Goal: Find specific page/section: Find specific page/section

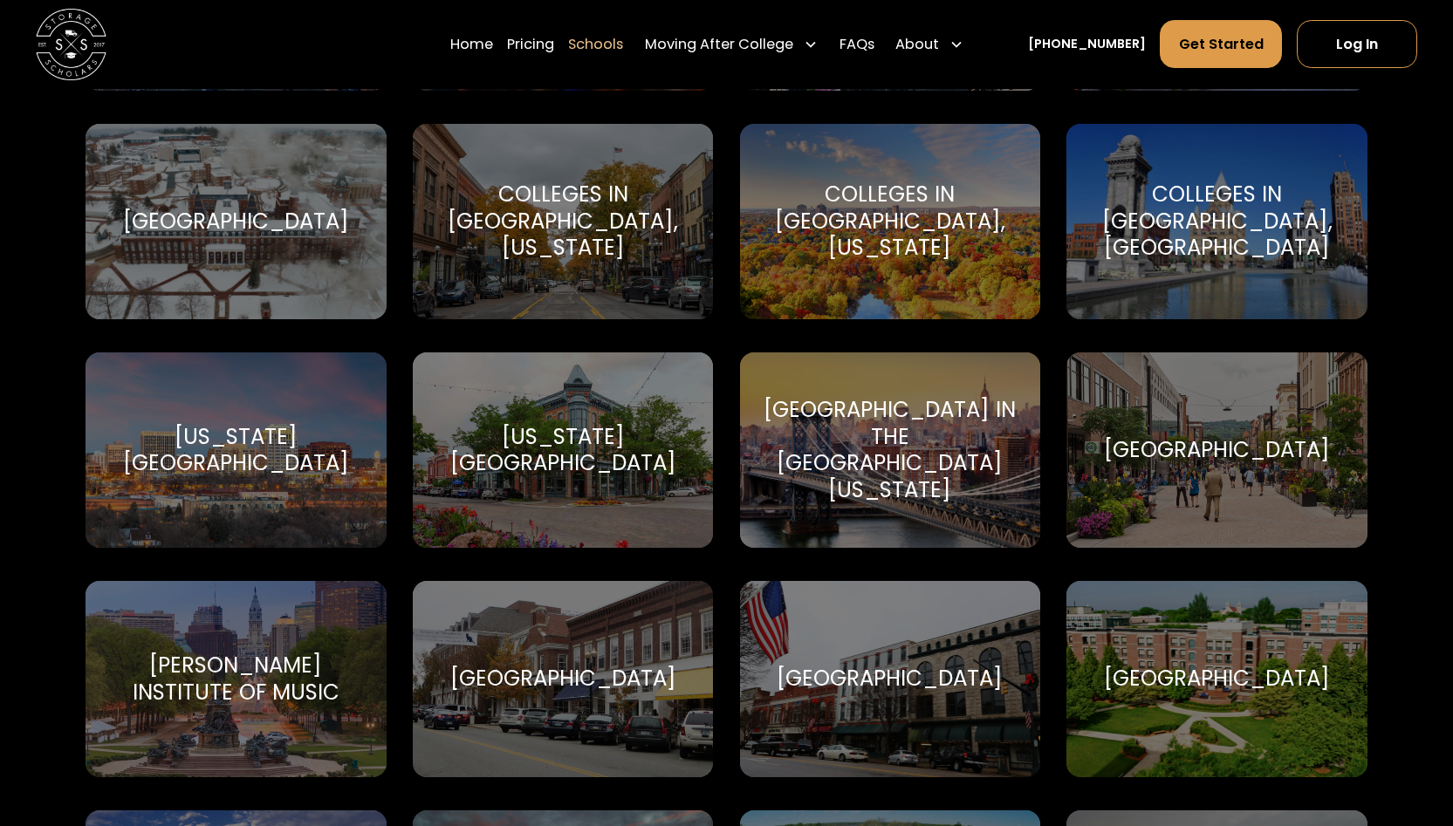
scroll to position [2166, 0]
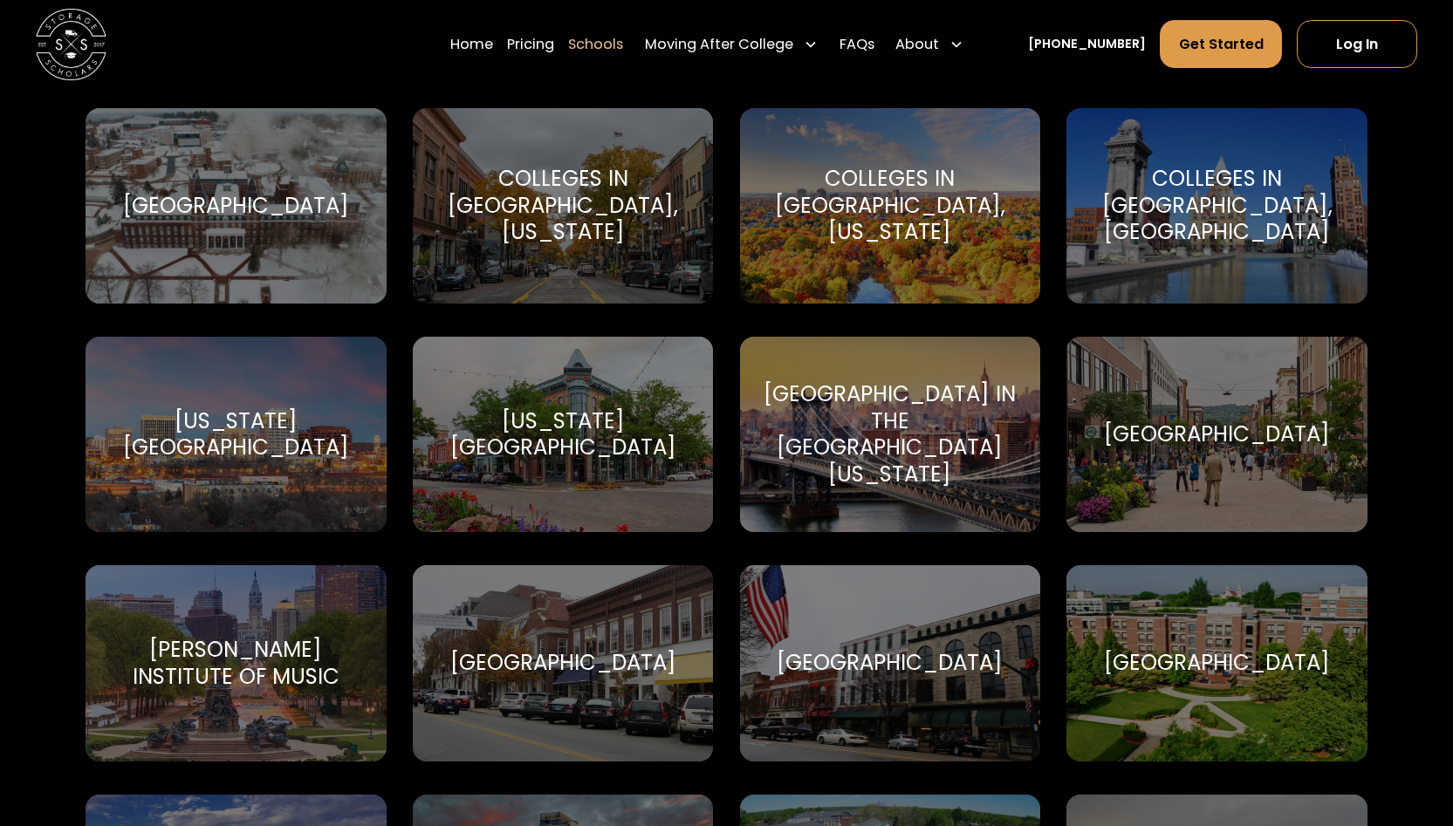
drag, startPoint x: 1451, startPoint y: 307, endPoint x: 1451, endPoint y: 317, distance: 9.6
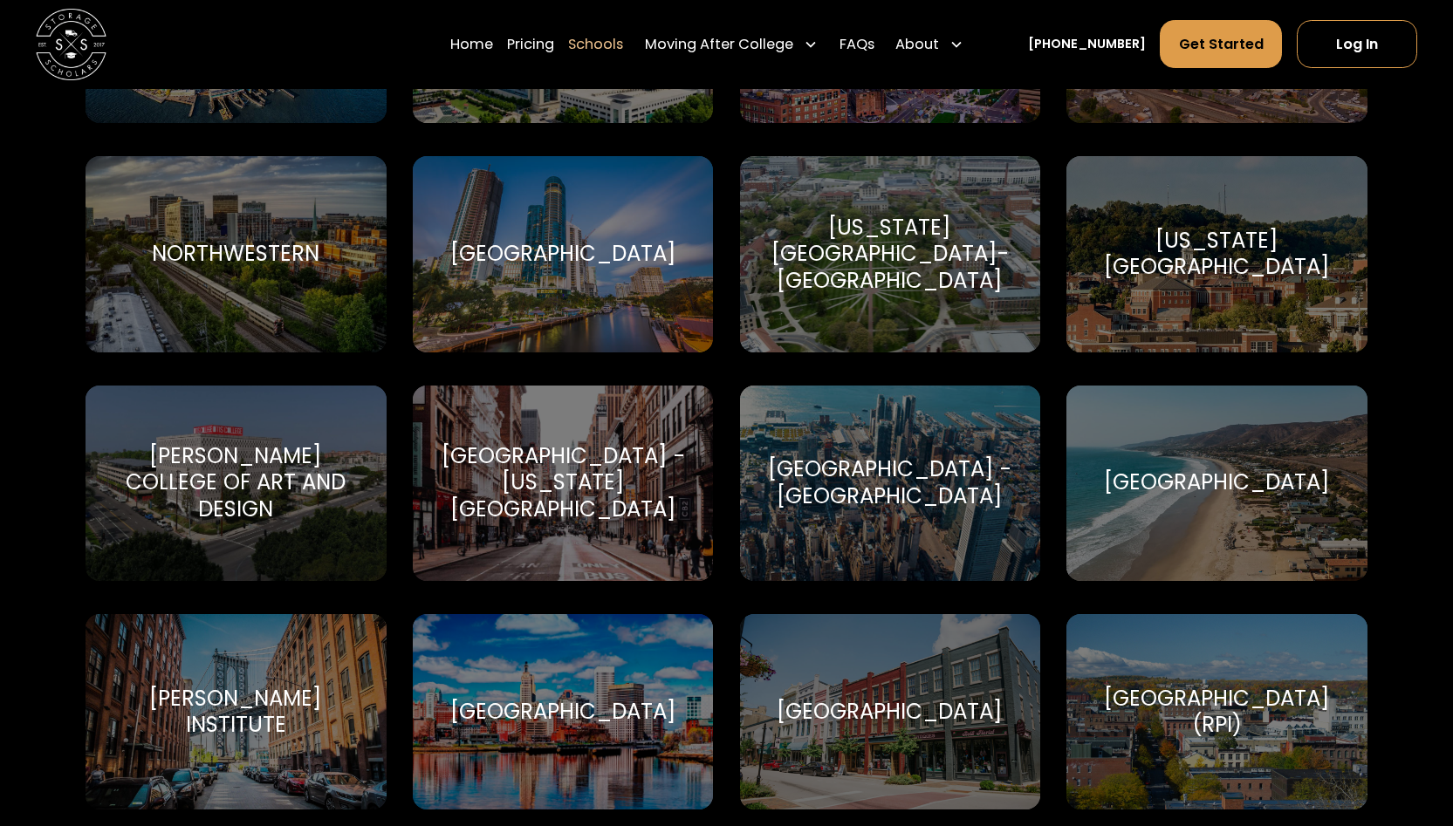
scroll to position [5102, 0]
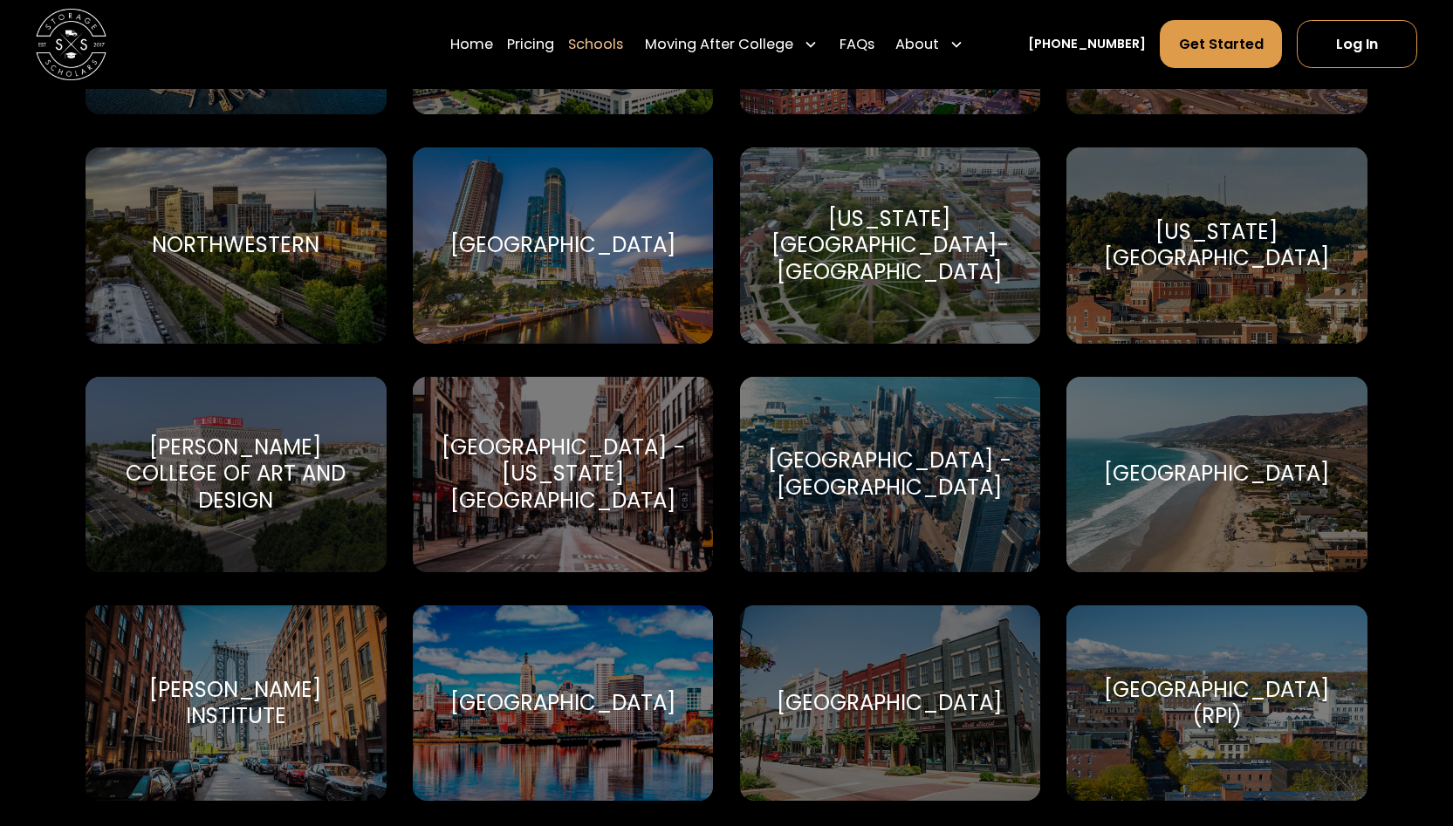
click at [912, 287] on div "Ohio State University-Main Campus Ohio State University-Main Campus" at bounding box center [890, 244] width 300 height 195
click at [905, 278] on div "Ohio State University-Main Campus Ohio State University-Main Campus" at bounding box center [890, 244] width 300 height 195
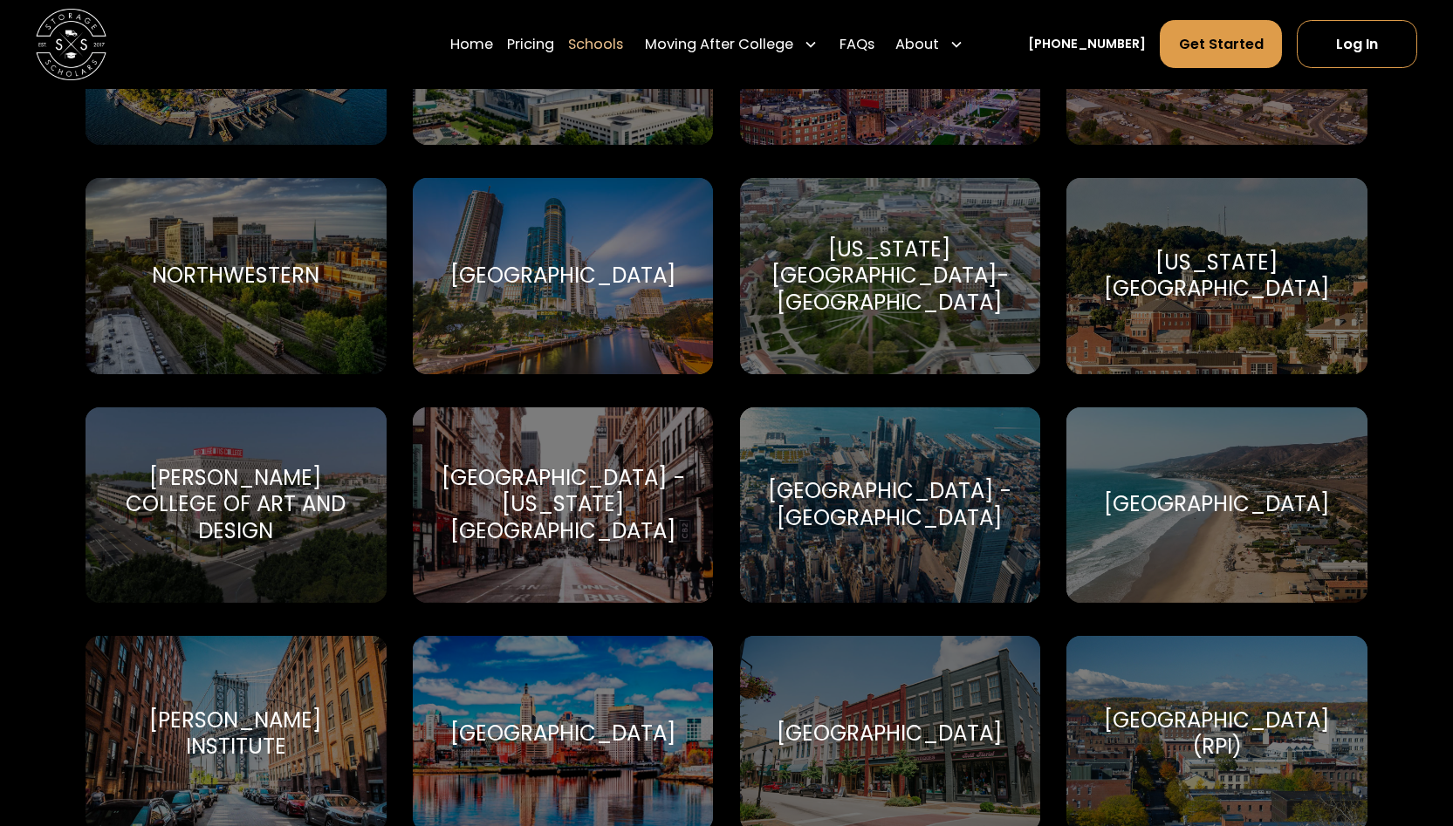
scroll to position [5061, 0]
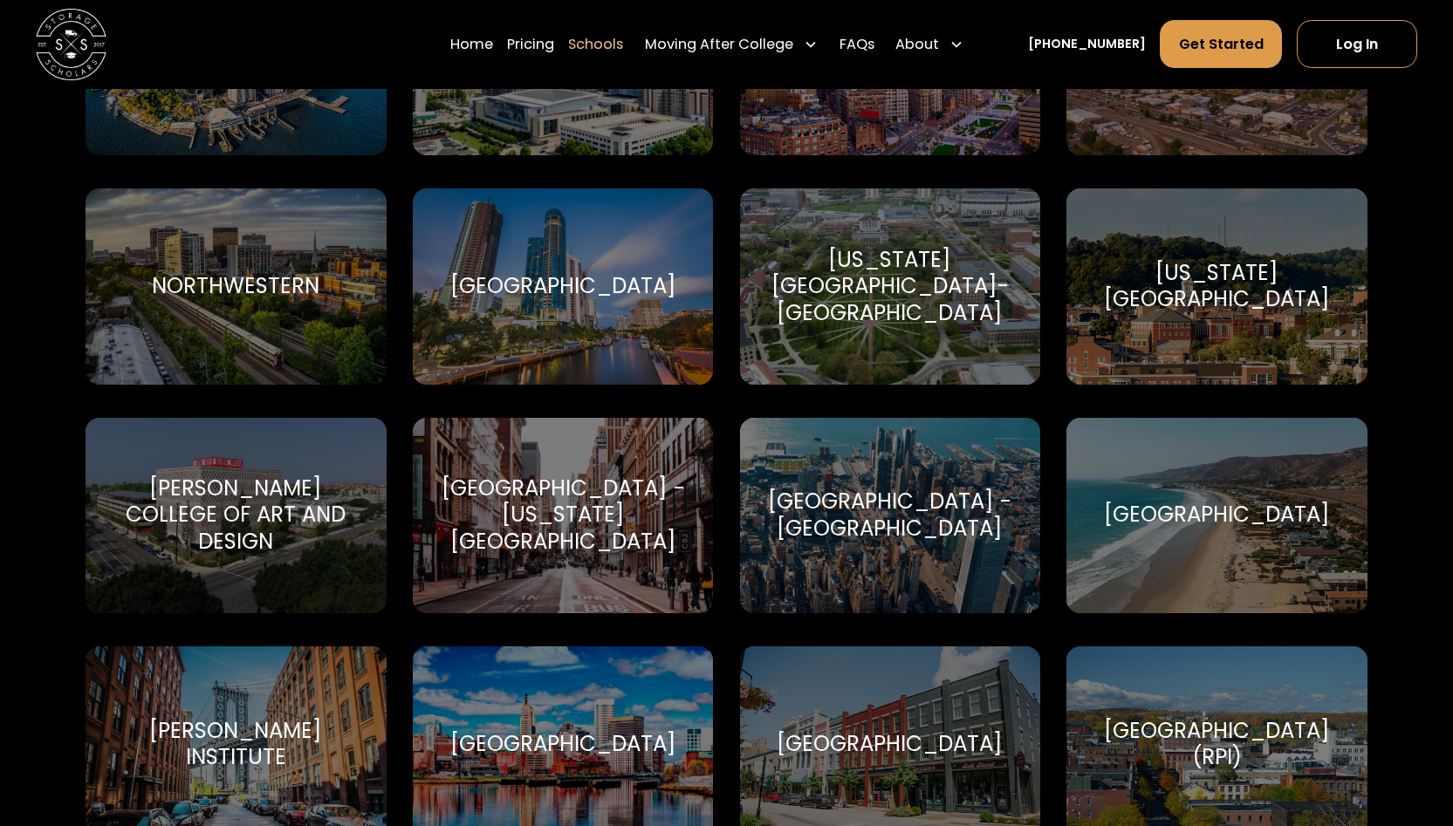
click at [894, 291] on div "[US_STATE][GEOGRAPHIC_DATA]-[GEOGRAPHIC_DATA]" at bounding box center [889, 287] width 257 height 80
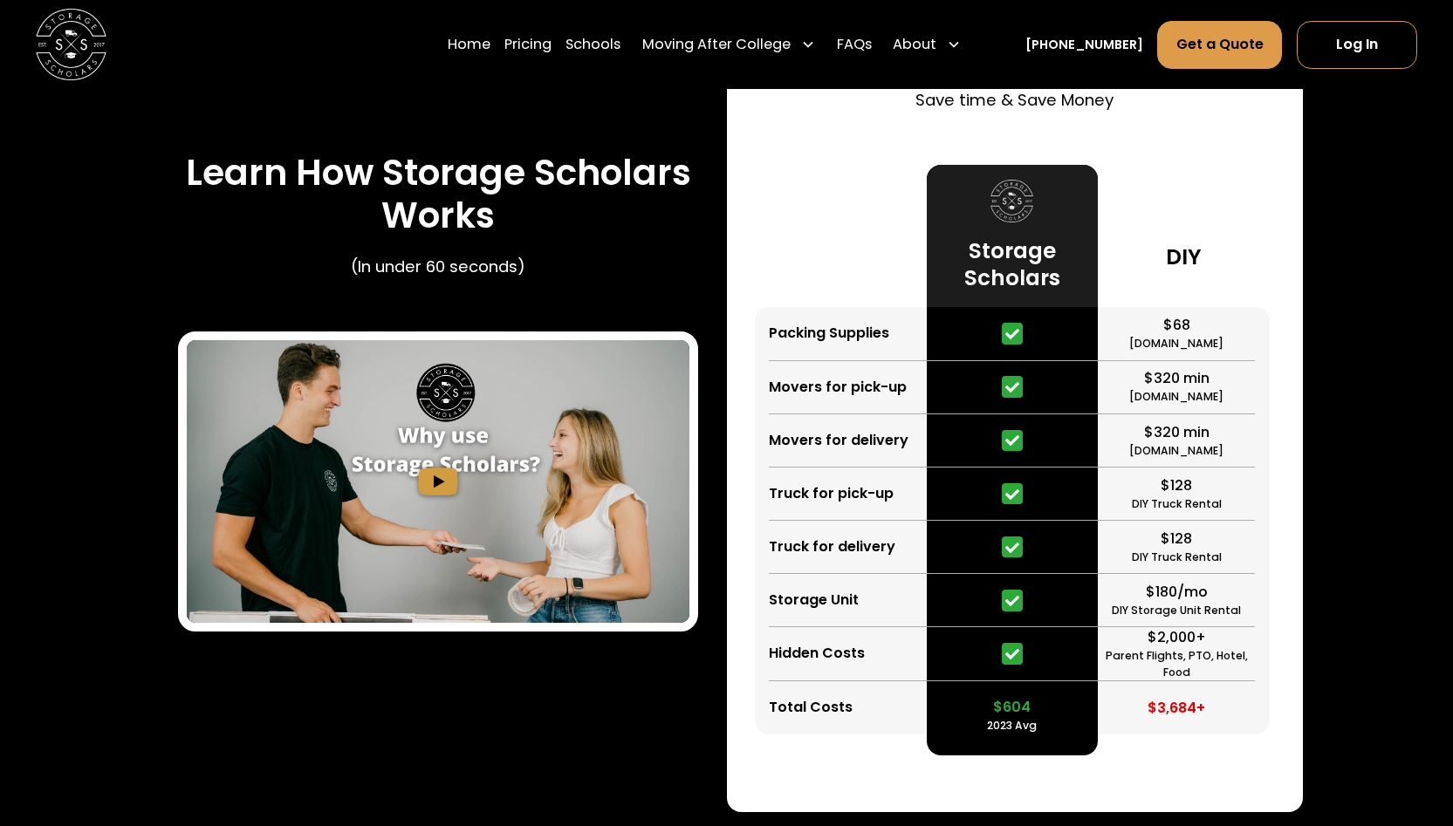
scroll to position [2809, 0]
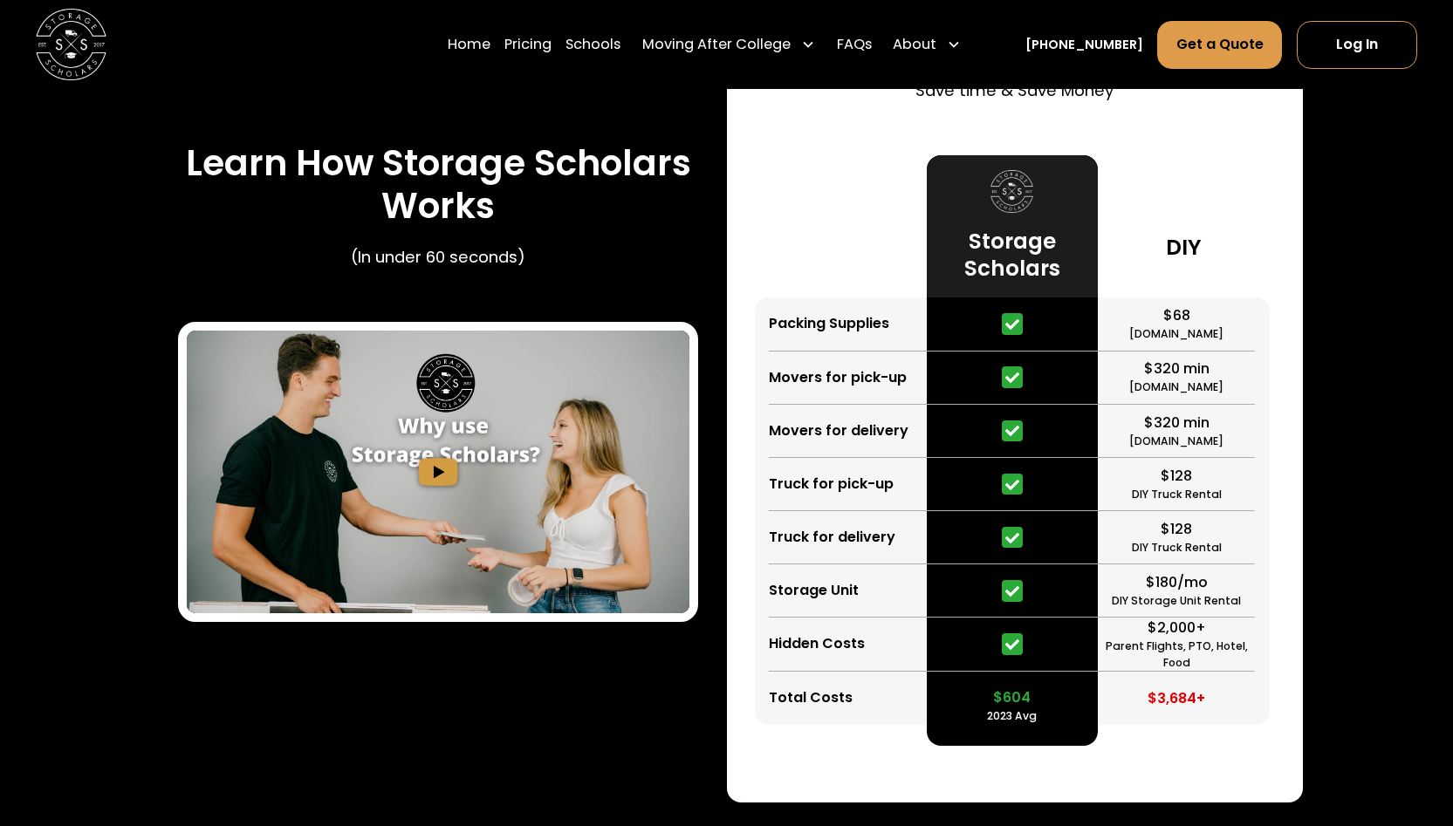
click at [434, 462] on img "open lightbox" at bounding box center [438, 472] width 502 height 283
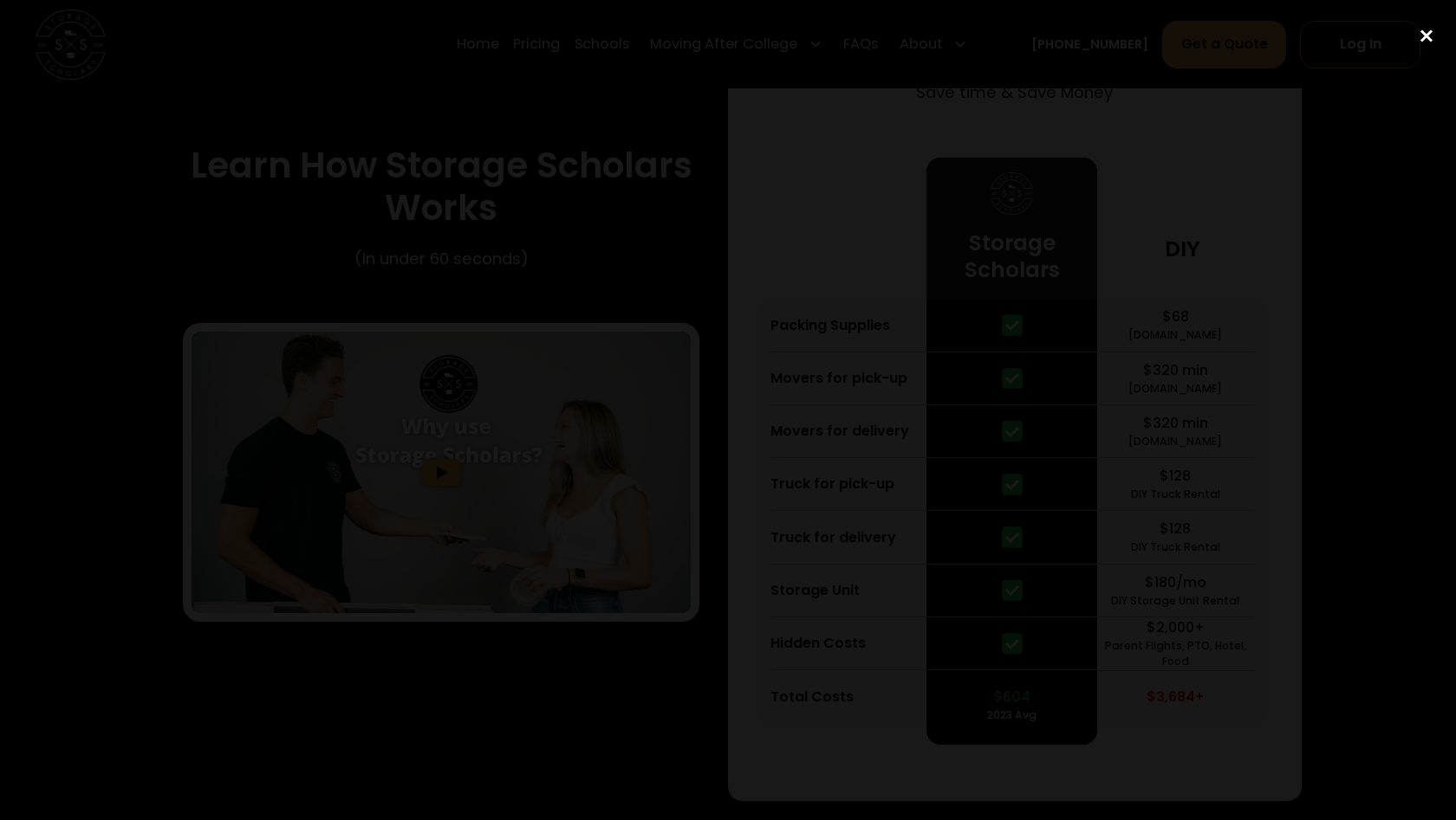
click at [1426, 32] on div "close lightbox" at bounding box center [1425, 36] width 59 height 38
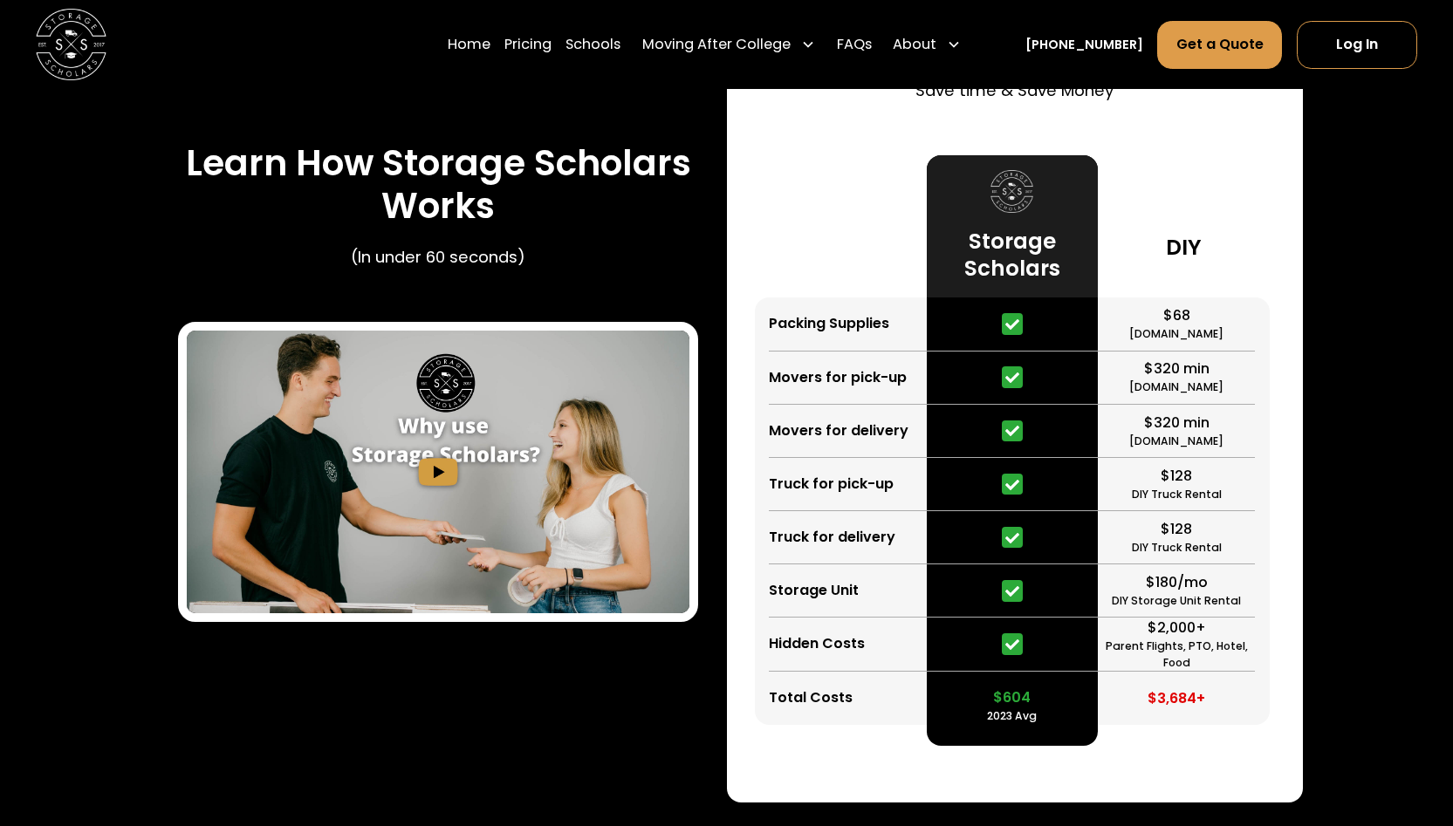
scroll to position [0, 0]
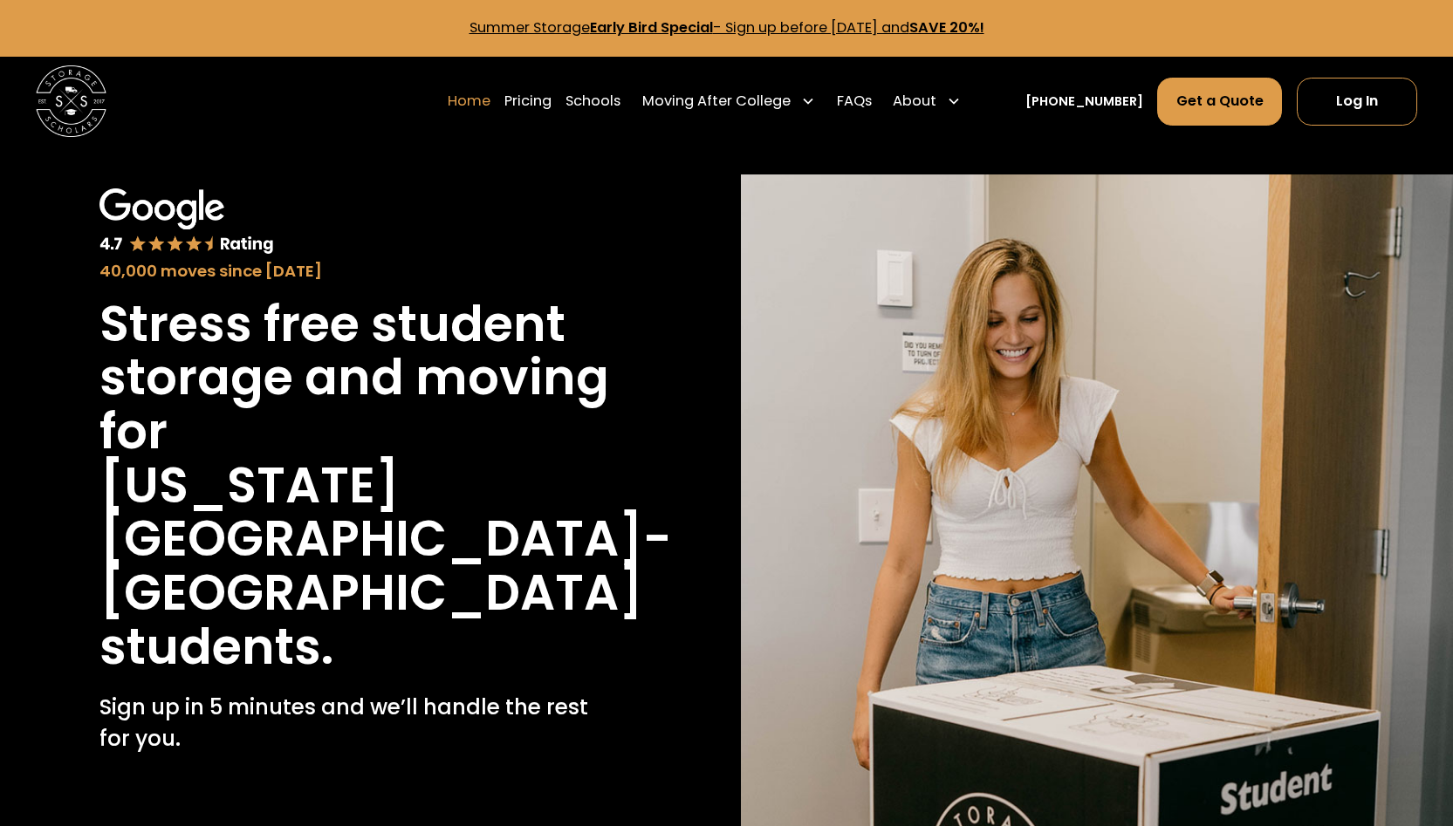
click at [483, 103] on link "Home" at bounding box center [469, 102] width 43 height 50
